Goal: Information Seeking & Learning: Find specific fact

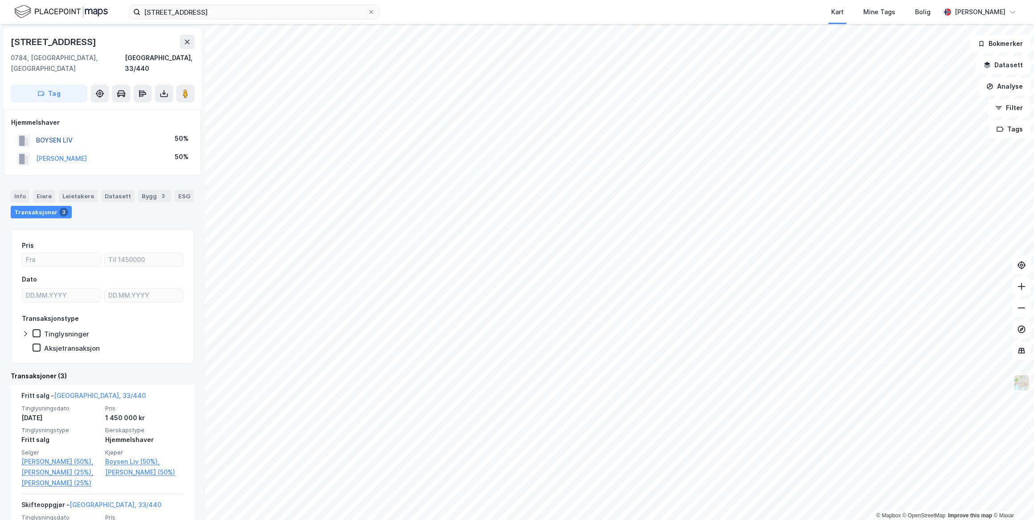
click at [0, 0] on button "BOYSEN LIV" at bounding box center [0, 0] width 0 height 0
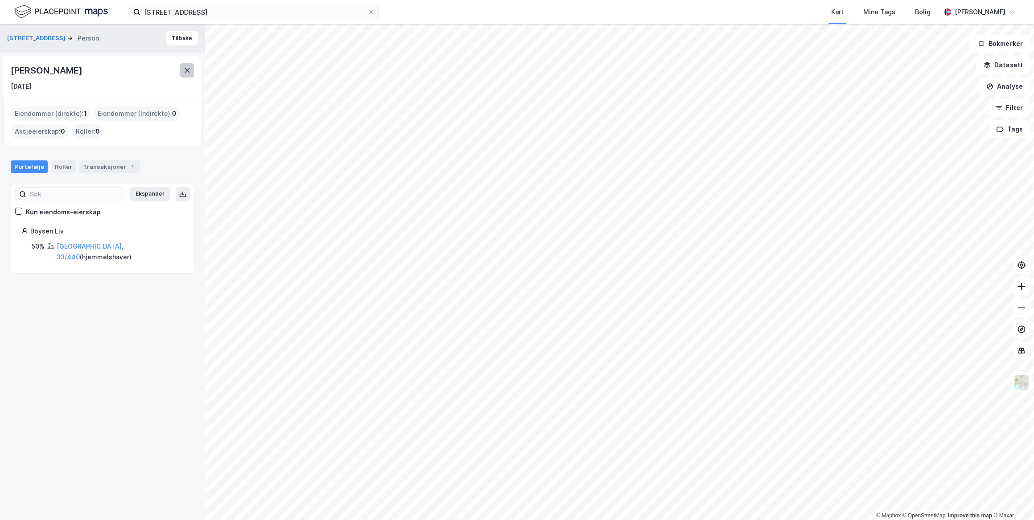
click at [185, 67] on icon at bounding box center [187, 70] width 7 height 7
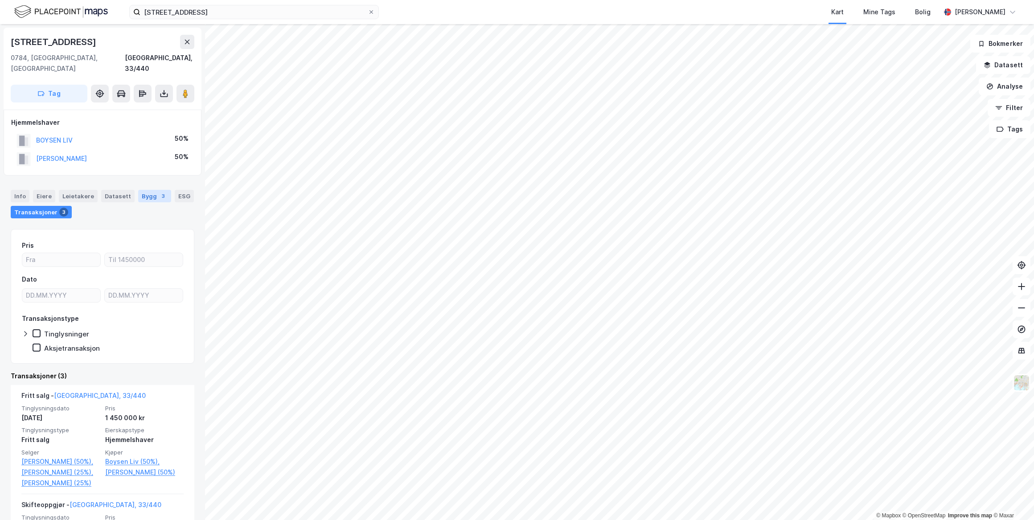
click at [148, 190] on div "Bygg 3" at bounding box center [154, 196] width 33 height 12
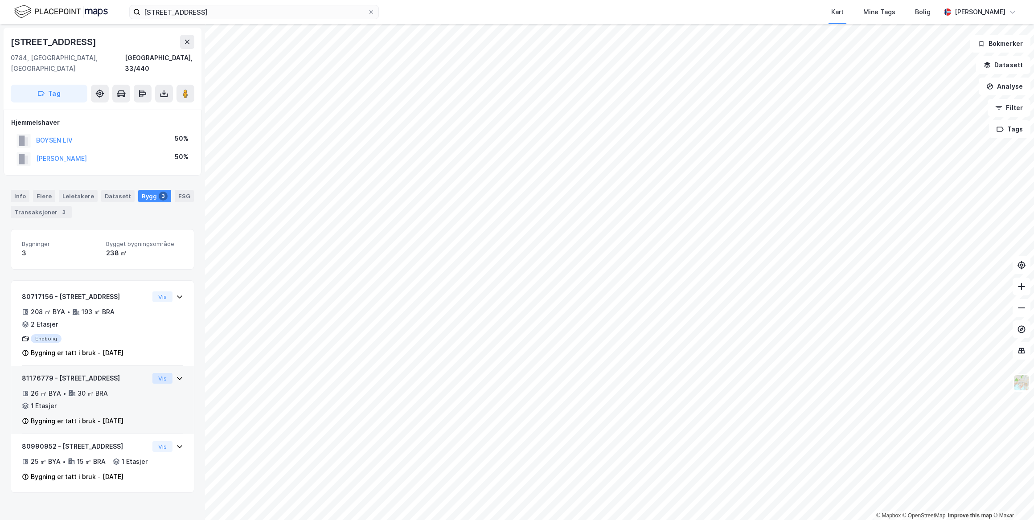
click at [160, 373] on button "Vis" at bounding box center [162, 378] width 20 height 11
click at [158, 441] on button "Vis" at bounding box center [162, 446] width 20 height 11
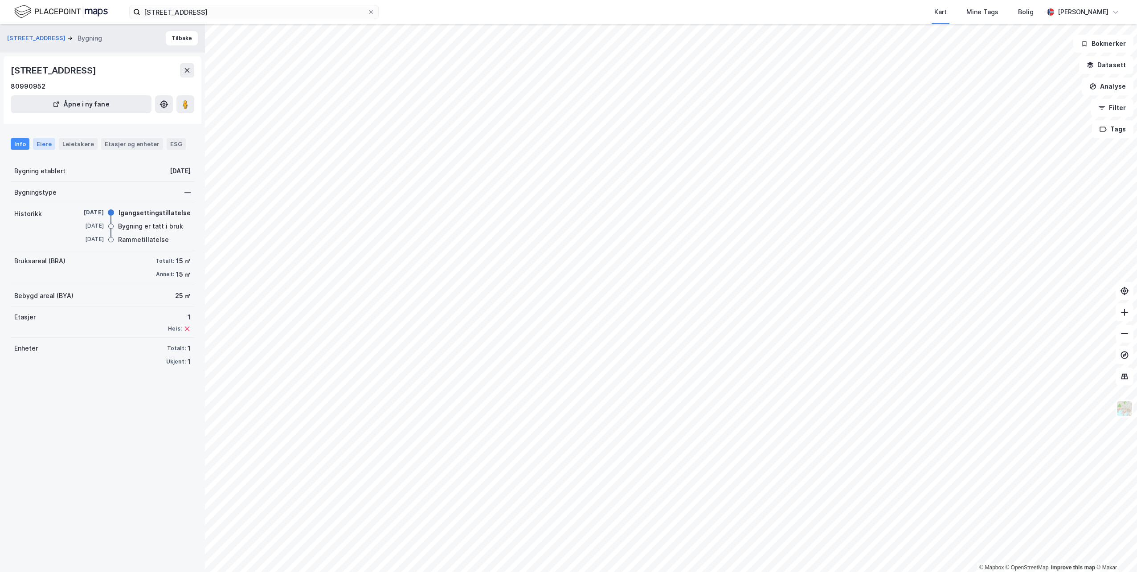
click at [43, 145] on div "Eiere" at bounding box center [44, 144] width 22 height 12
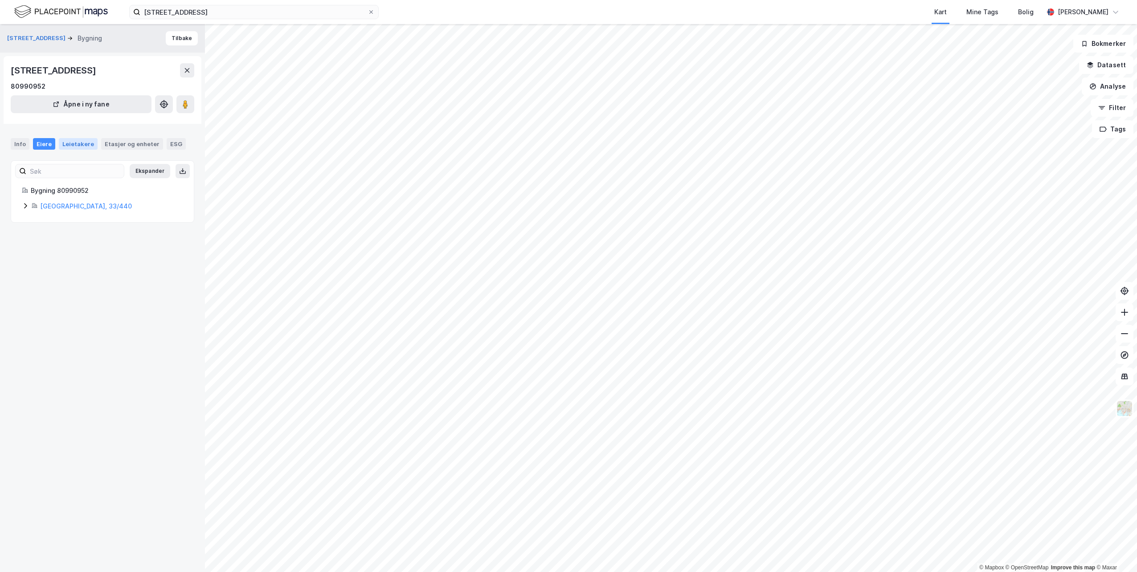
click at [78, 148] on div "Leietakere" at bounding box center [78, 144] width 39 height 12
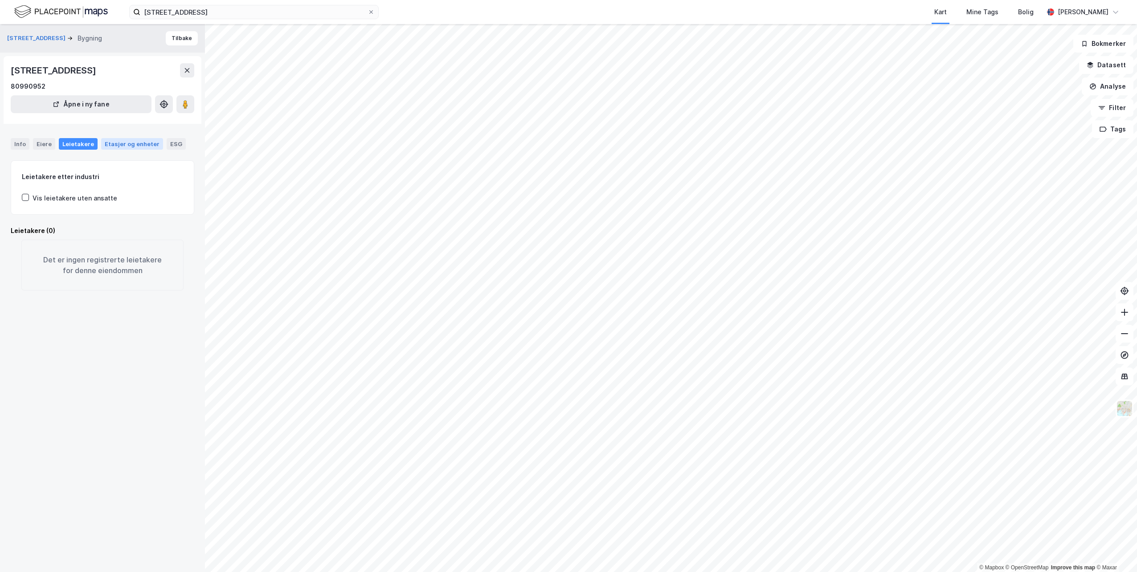
click at [110, 148] on div "Etasjer og enheter" at bounding box center [132, 144] width 55 height 8
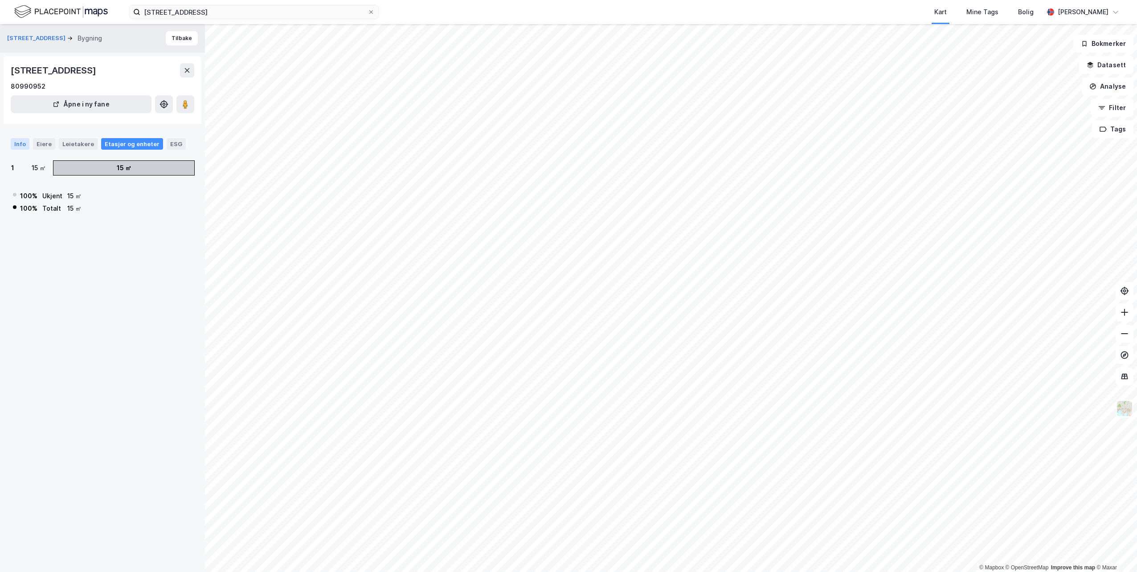
click at [21, 146] on div "Info" at bounding box center [20, 144] width 19 height 12
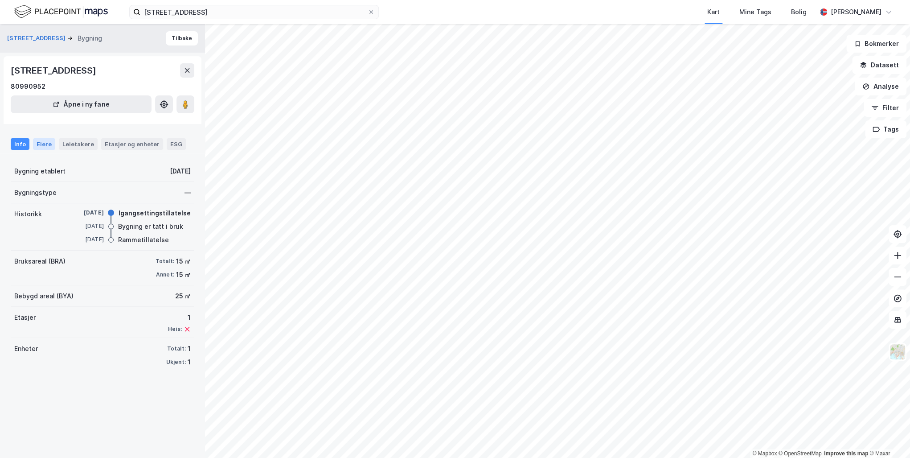
click at [40, 143] on div "Eiere" at bounding box center [44, 144] width 22 height 12
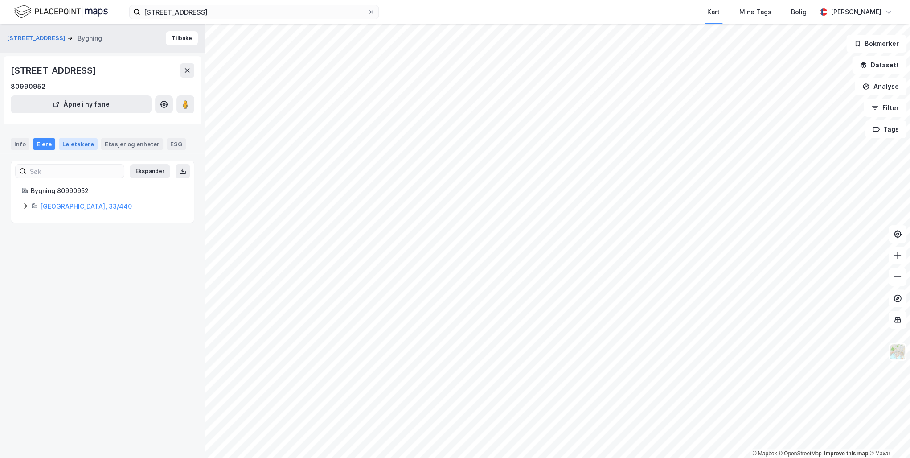
click at [74, 143] on div "Leietakere" at bounding box center [78, 144] width 39 height 12
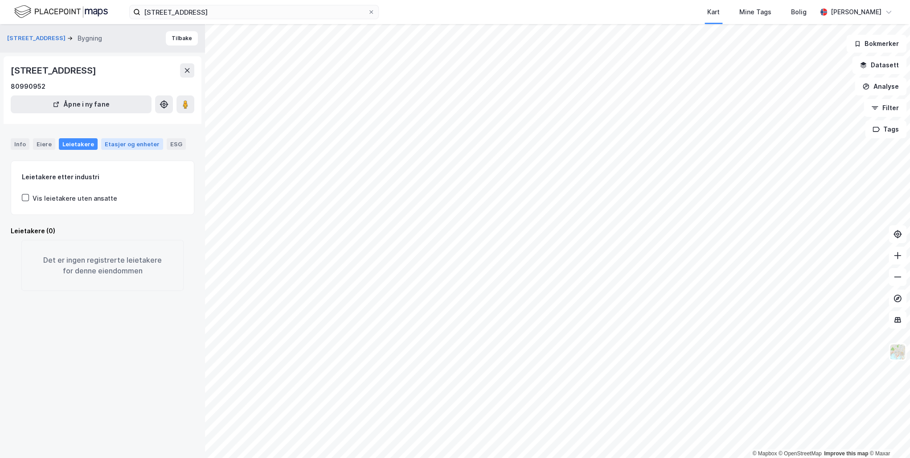
click at [144, 144] on div "Etasjer og enheter" at bounding box center [132, 144] width 55 height 8
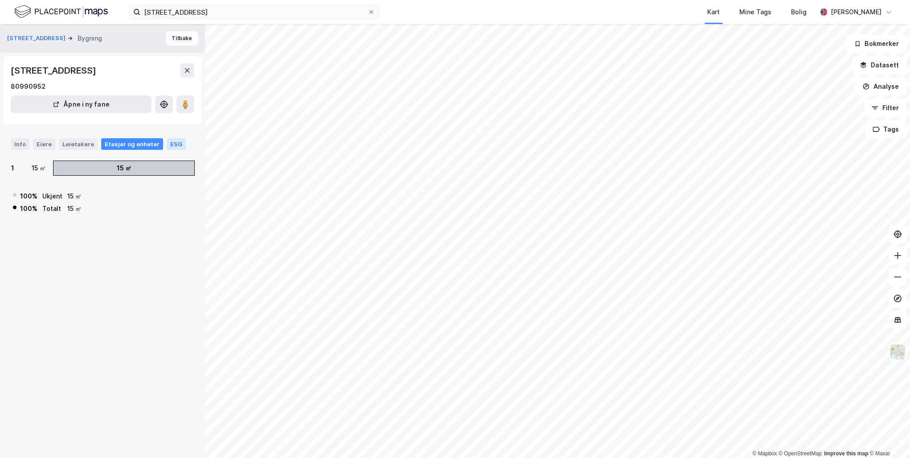
click at [171, 142] on div "ESG" at bounding box center [176, 144] width 19 height 12
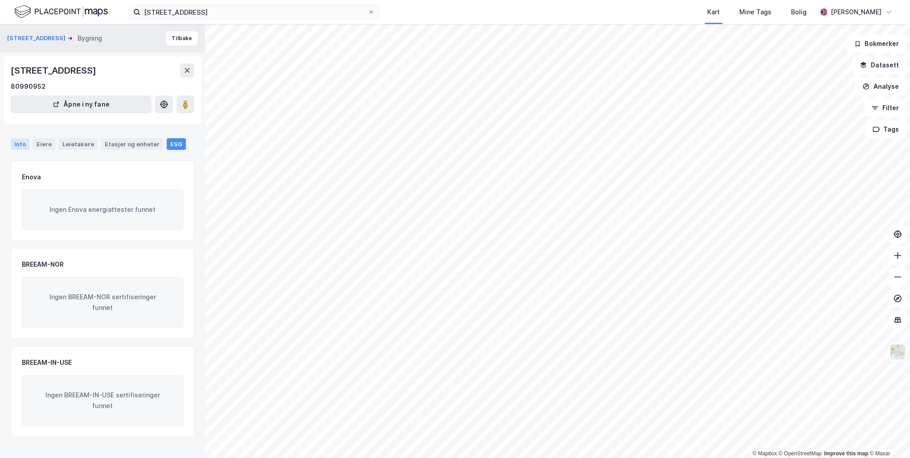
click at [16, 139] on div "Info" at bounding box center [20, 144] width 19 height 12
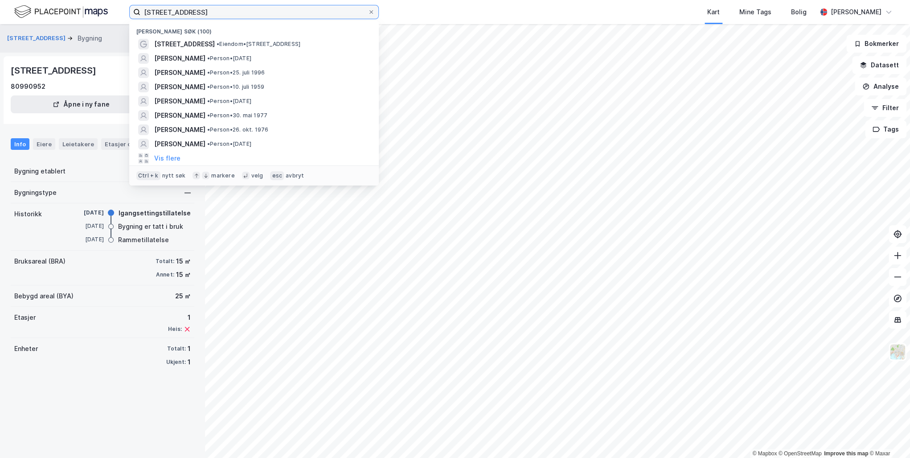
drag, startPoint x: 277, startPoint y: 13, endPoint x: 0, endPoint y: 10, distance: 277.2
click at [0, 11] on html "[STREET_ADDRESS] Nylige søk (100) [STREET_ADDRESS] • Eiendom • [STREET_ADDRESS]…" at bounding box center [455, 229] width 910 height 458
type input "[PERSON_NAME]"
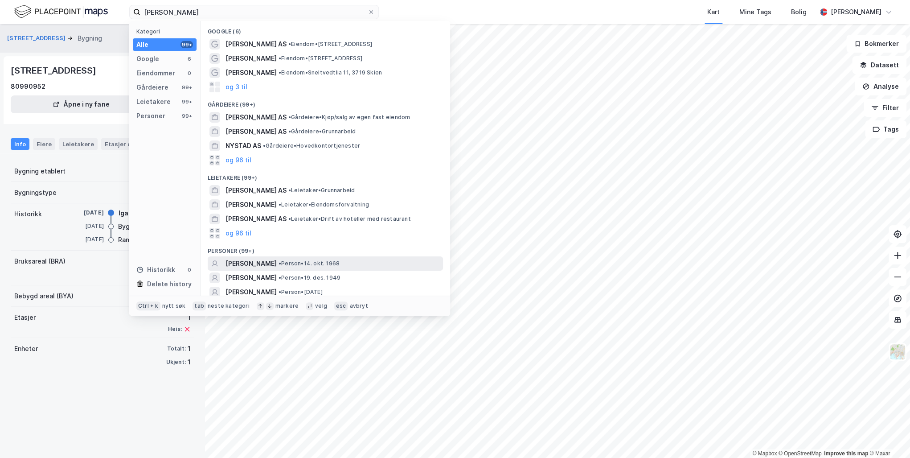
click at [268, 263] on span "[PERSON_NAME]" at bounding box center [251, 263] width 51 height 11
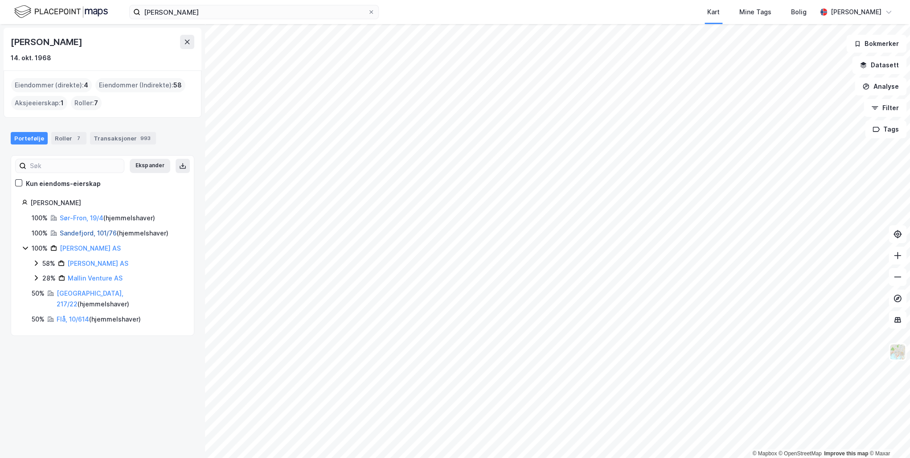
click at [103, 234] on link "Sandefjord, 101/76" at bounding box center [88, 233] width 57 height 8
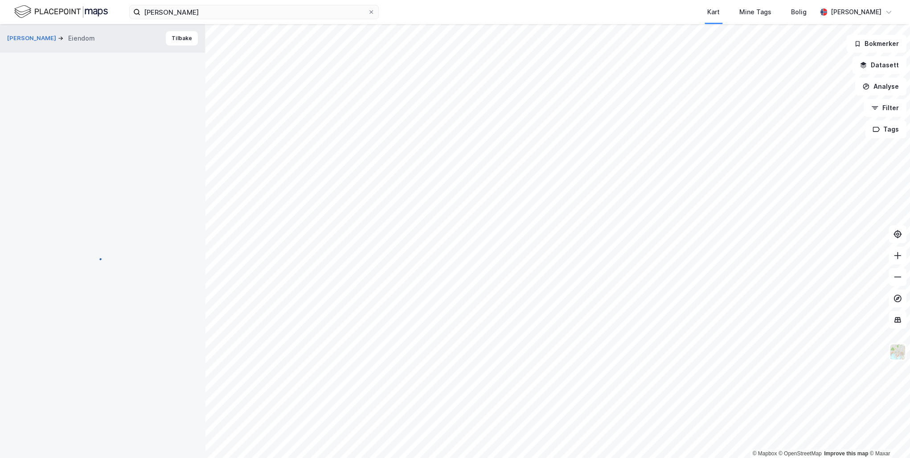
scroll to position [1, 0]
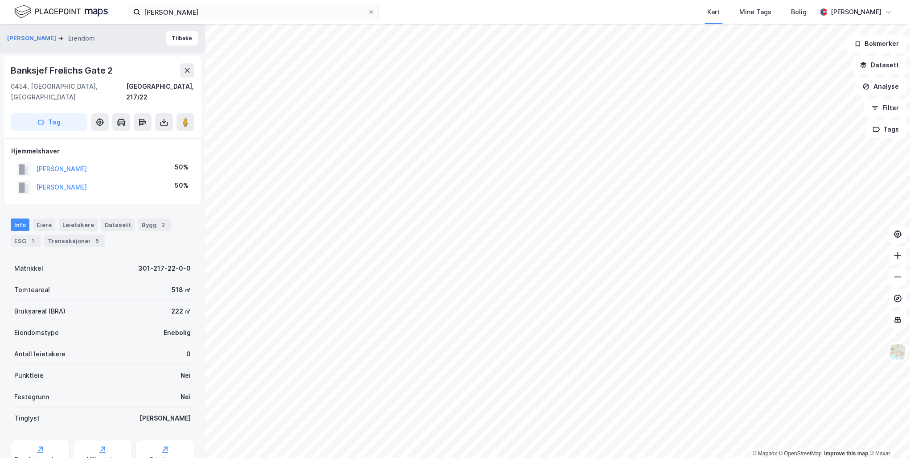
scroll to position [1, 0]
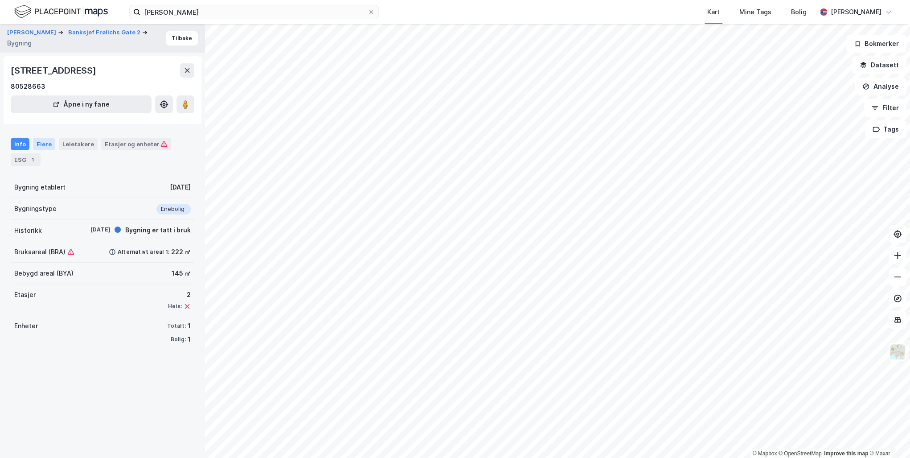
click at [46, 147] on div "Eiere" at bounding box center [44, 144] width 22 height 12
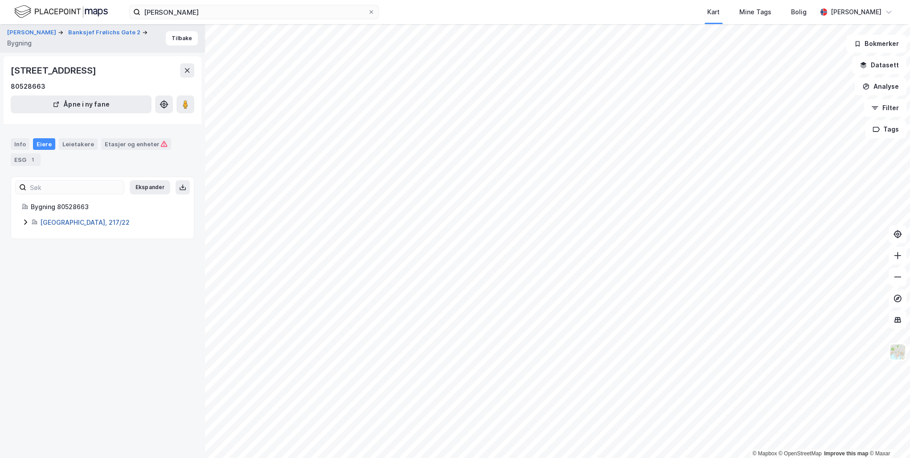
click at [55, 224] on link "[GEOGRAPHIC_DATA], 217/22" at bounding box center [85, 222] width 90 height 8
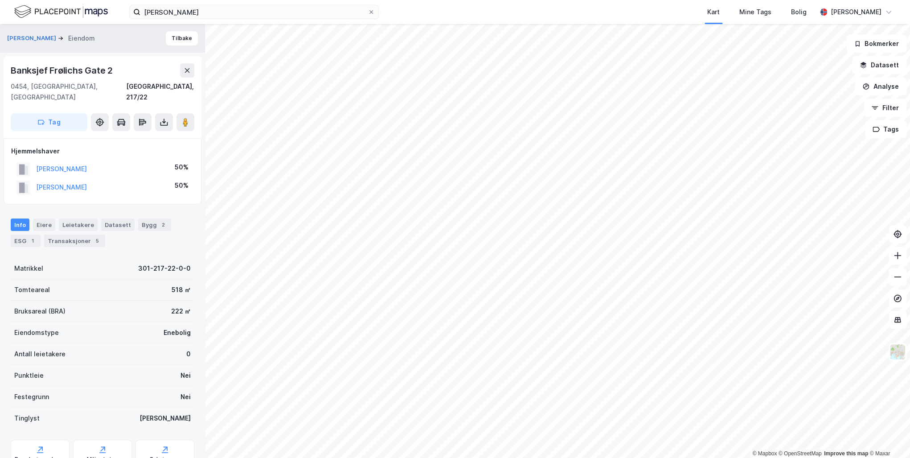
scroll to position [1, 0]
click at [70, 234] on div "Transaksjoner 5" at bounding box center [74, 240] width 61 height 12
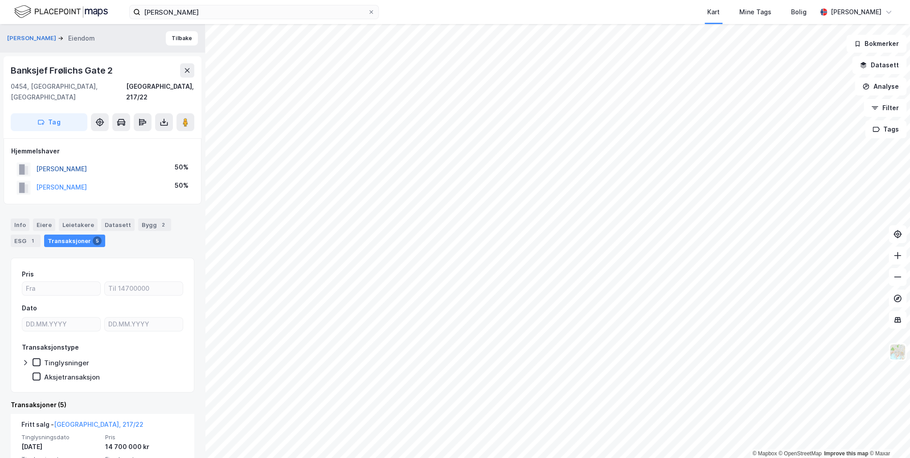
click at [0, 0] on button "[PERSON_NAME]" at bounding box center [0, 0] width 0 height 0
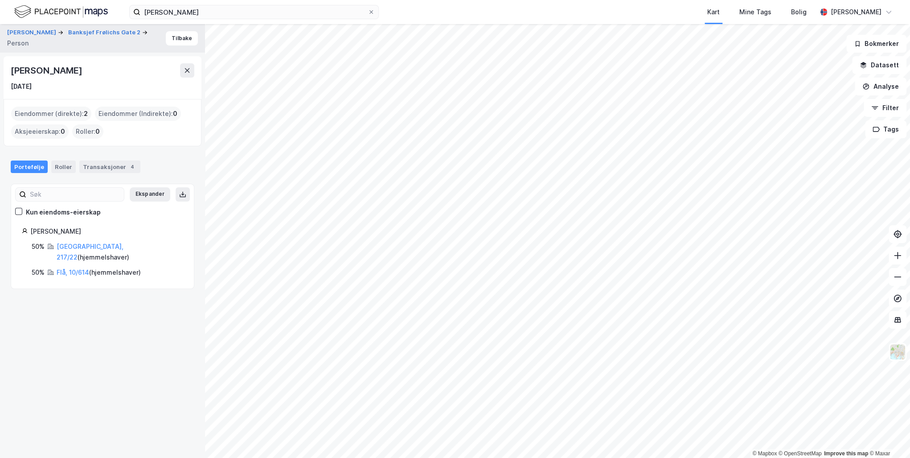
drag, startPoint x: 96, startPoint y: 71, endPoint x: 11, endPoint y: 72, distance: 85.1
click at [11, 72] on div "[PERSON_NAME]" at bounding box center [103, 70] width 184 height 14
drag, startPoint x: 11, startPoint y: 72, endPoint x: 49, endPoint y: 72, distance: 38.3
copy div "[PERSON_NAME]"
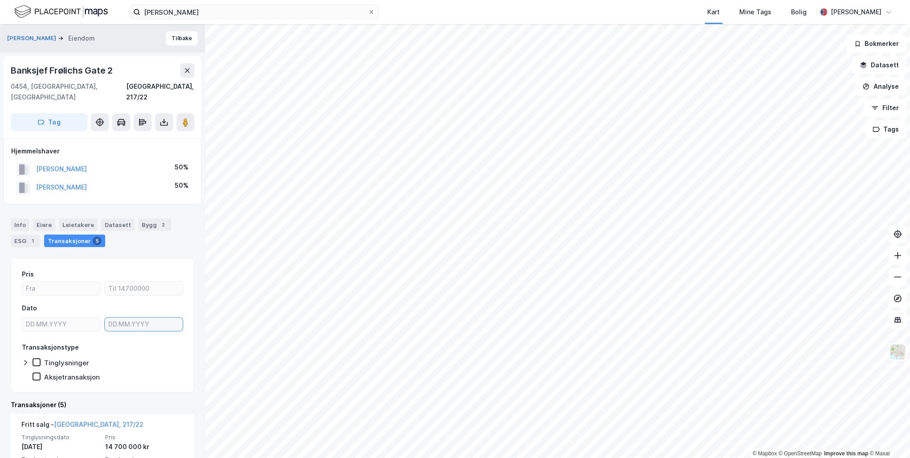
type input "DD.MM.YYYY"
